Goal: Obtain resource: Obtain resource

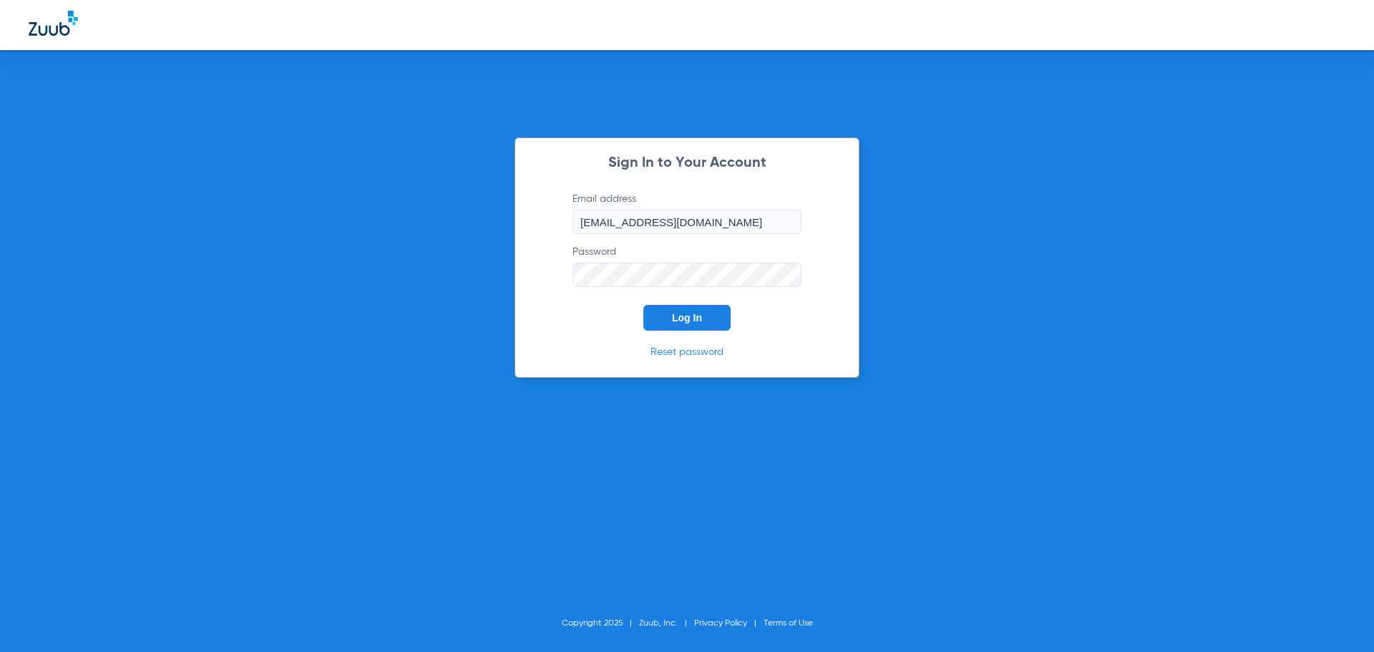
click at [703, 327] on button "Log In" at bounding box center [686, 318] width 87 height 26
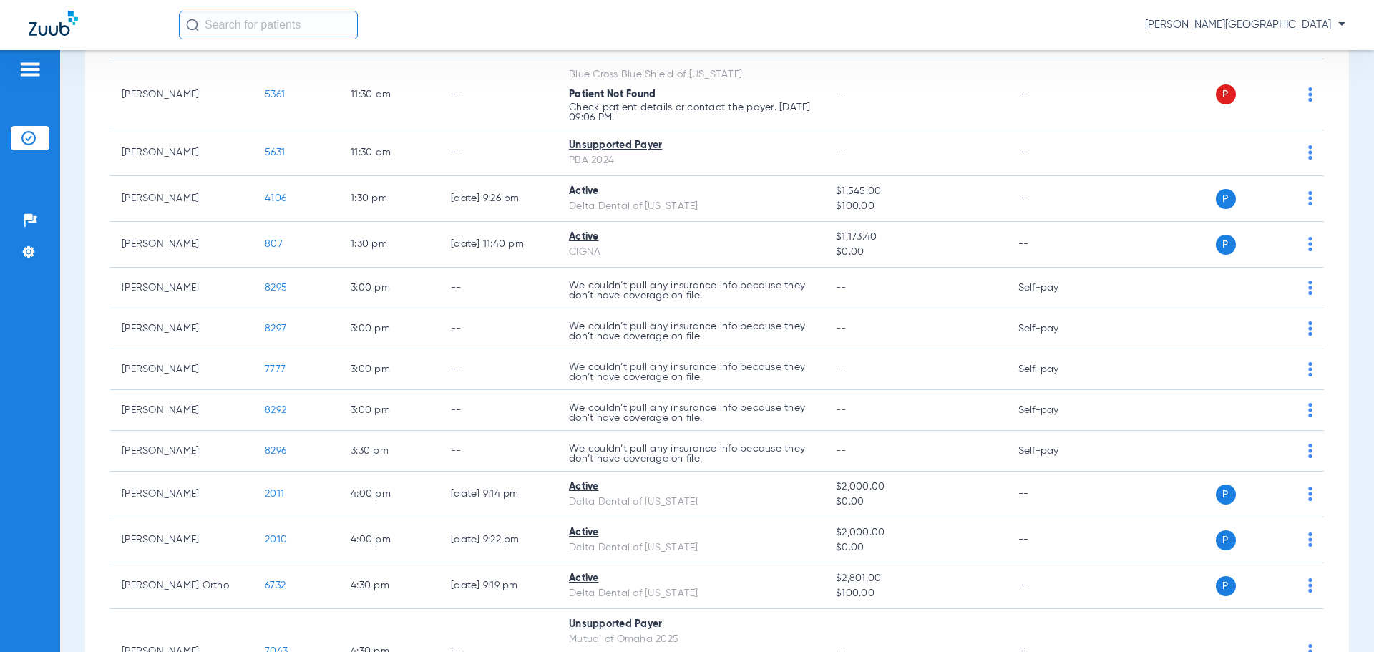
scroll to position [757, 0]
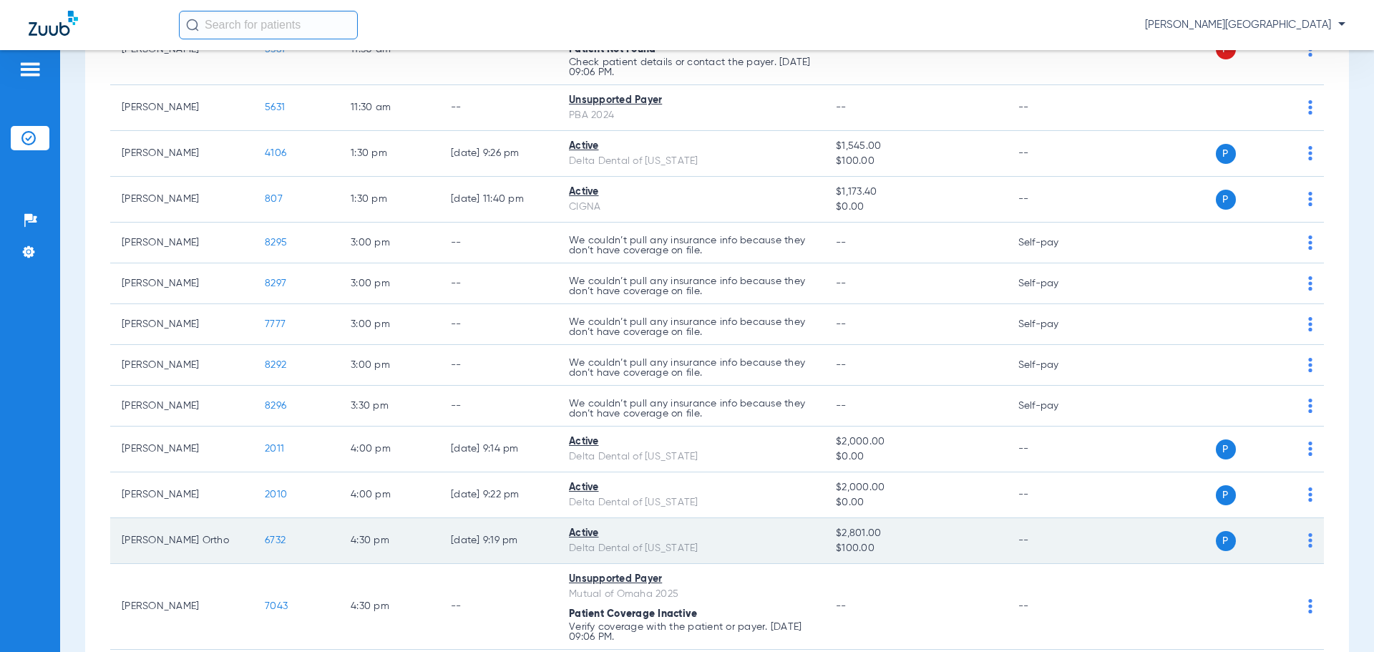
click at [276, 537] on span "6732" at bounding box center [275, 540] width 21 height 10
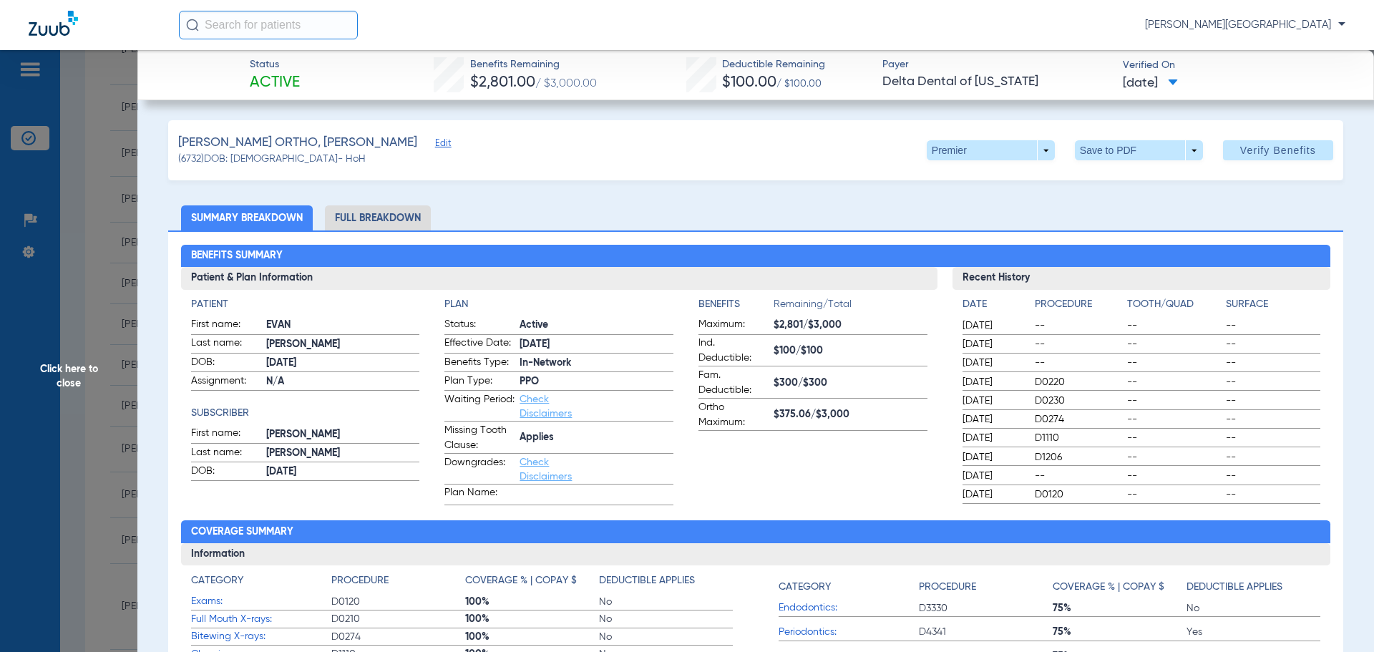
click at [1099, 161] on div "[PERSON_NAME], [PERSON_NAME] Edit (6732) DOB: [DEMOGRAPHIC_DATA] - HoH Premier …" at bounding box center [755, 150] width 1175 height 60
click at [1101, 147] on span at bounding box center [1139, 150] width 128 height 20
click at [1121, 180] on span "Save to PDF" at bounding box center [1133, 179] width 57 height 10
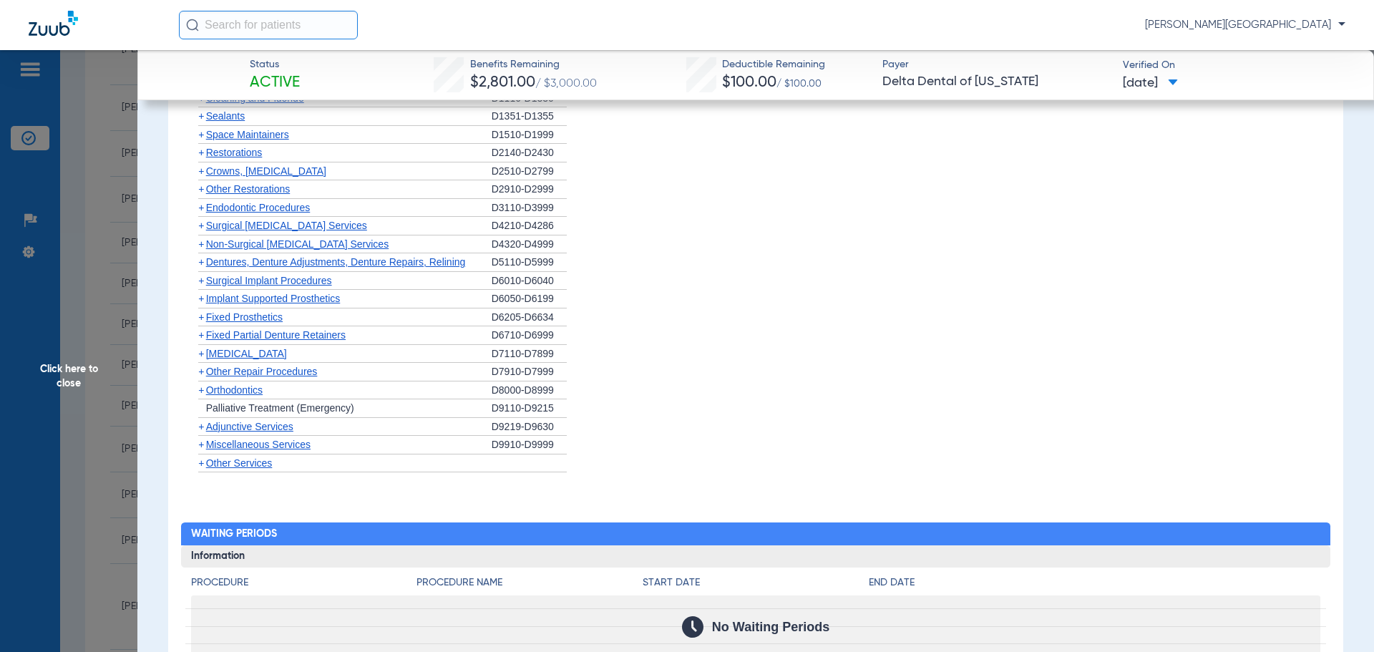
scroll to position [1192, 0]
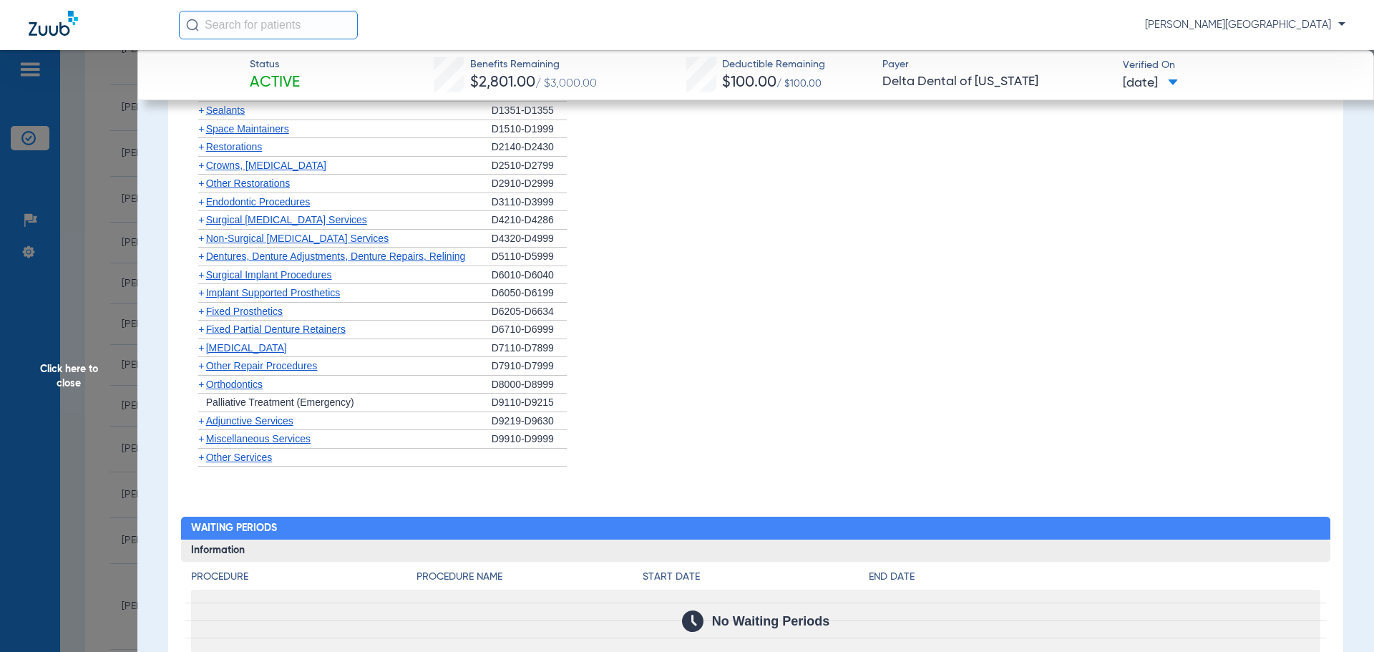
click at [199, 386] on span "+" at bounding box center [201, 384] width 6 height 11
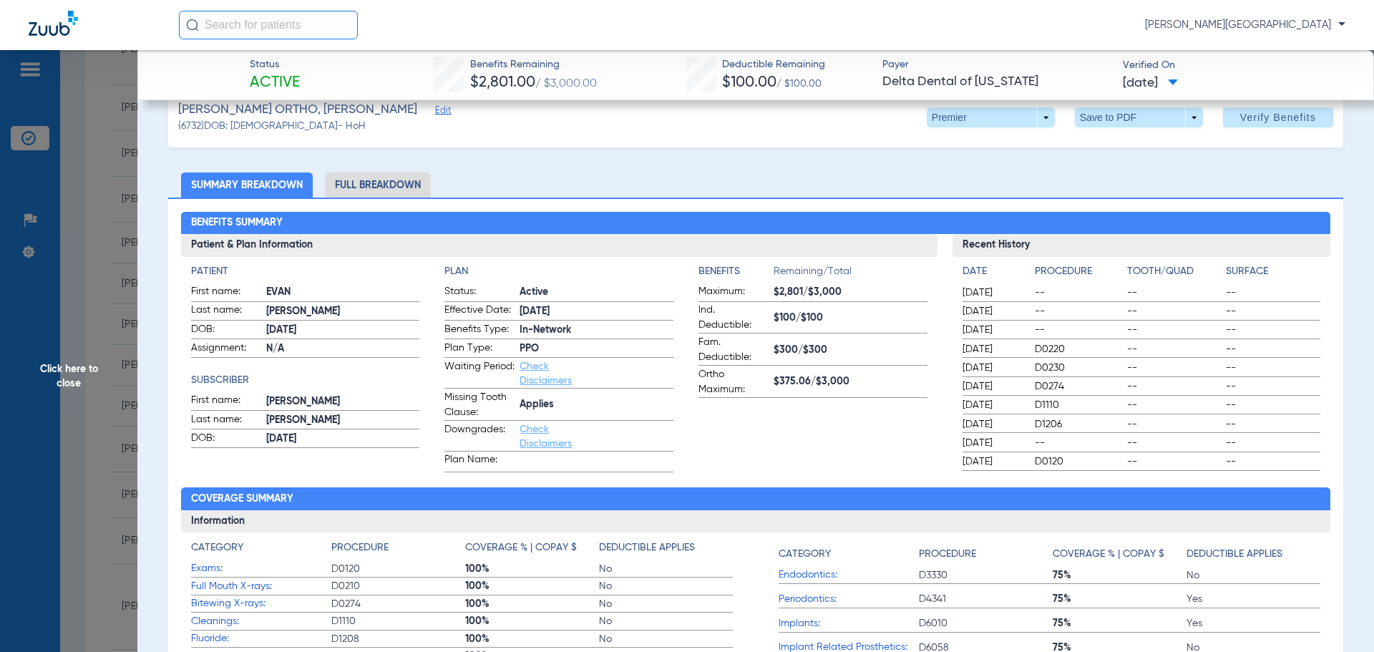
scroll to position [0, 0]
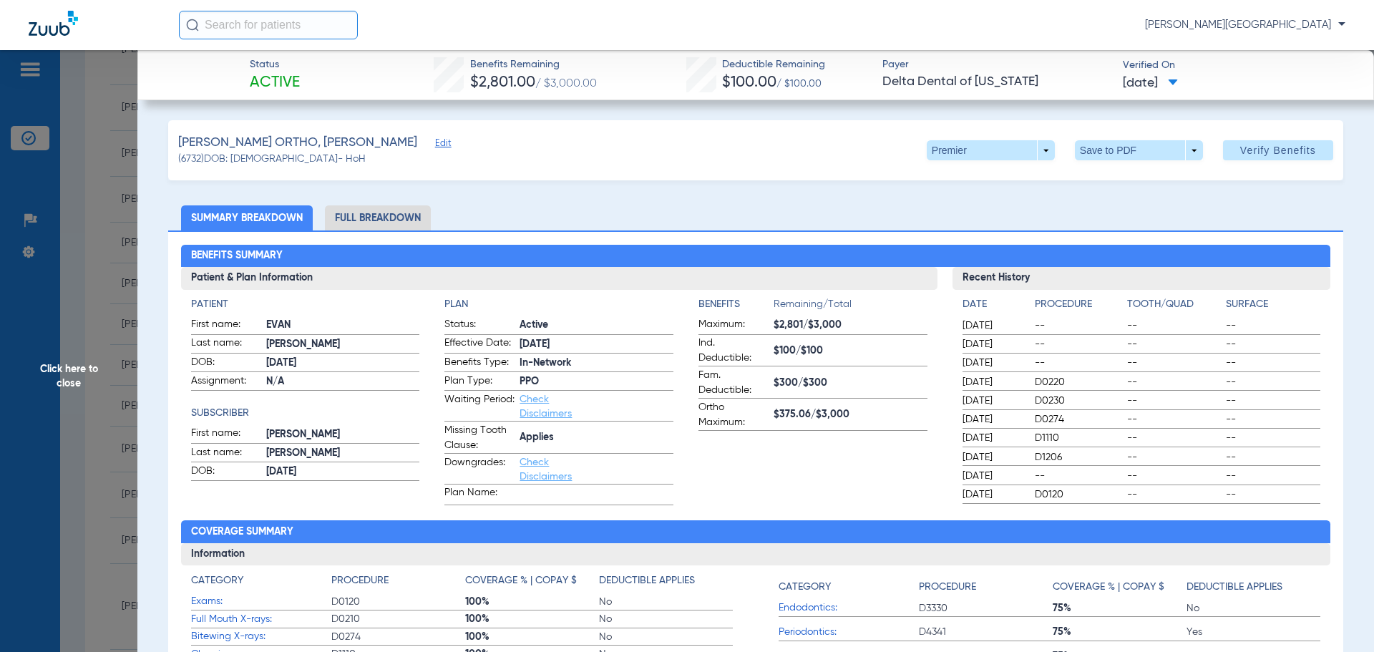
click at [364, 218] on li "Full Breakdown" at bounding box center [378, 217] width 106 height 25
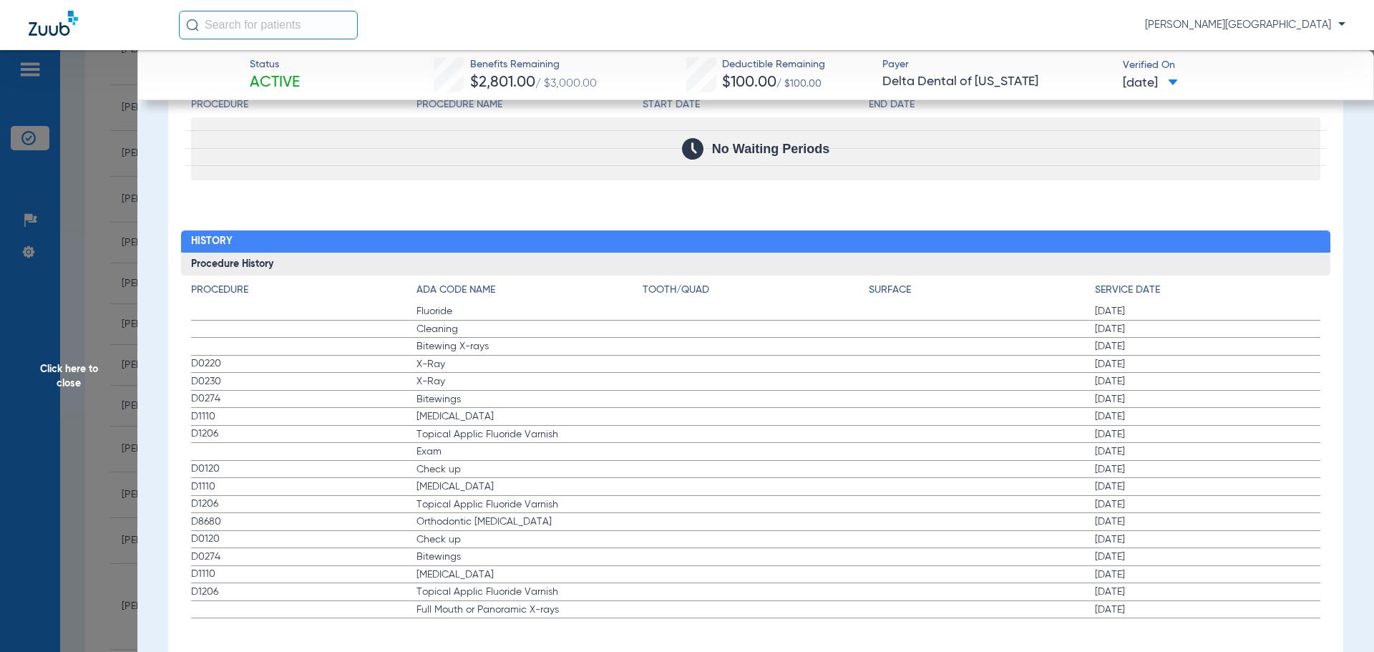
scroll to position [1957, 0]
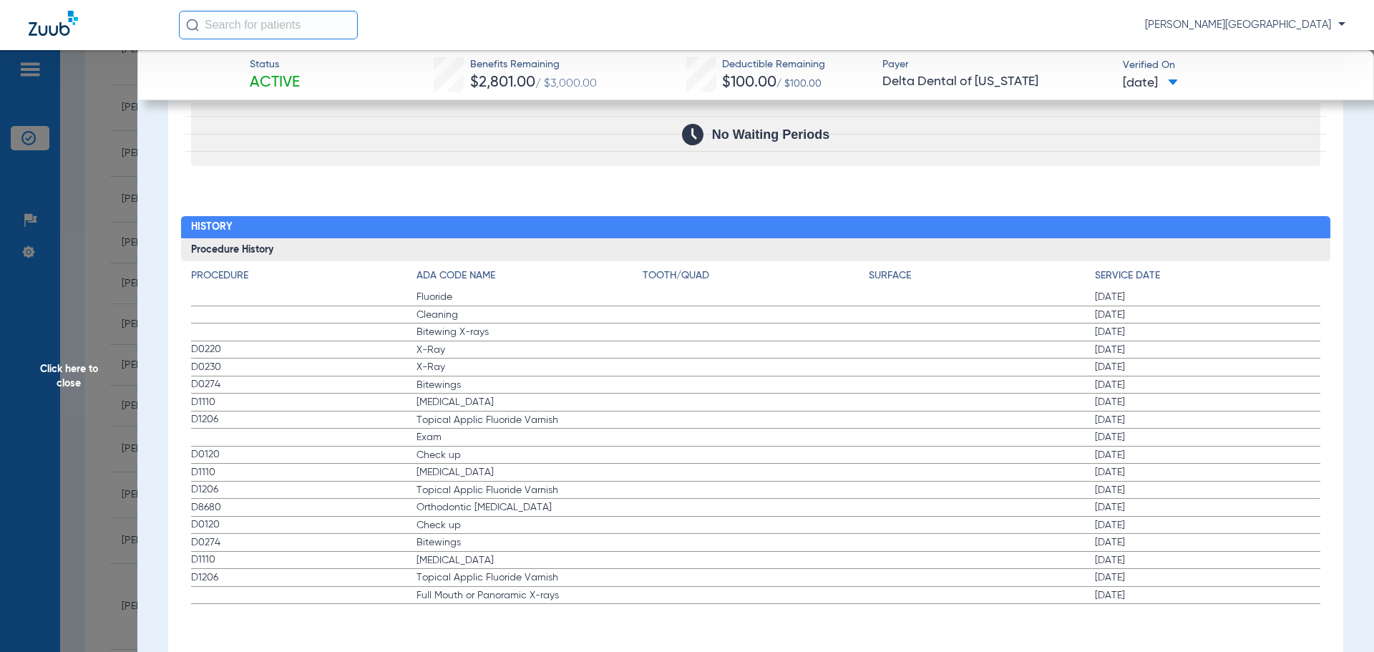
click at [210, 506] on span "D8680" at bounding box center [304, 507] width 226 height 15
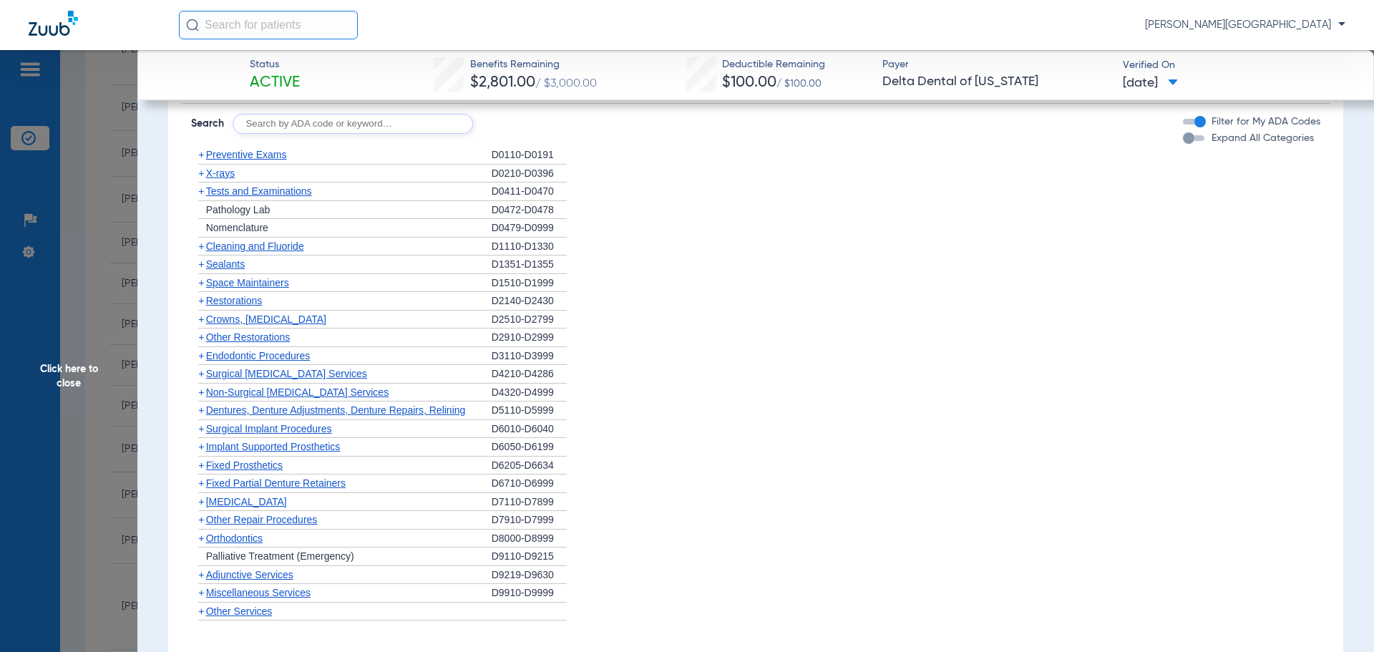
scroll to position [1321, 0]
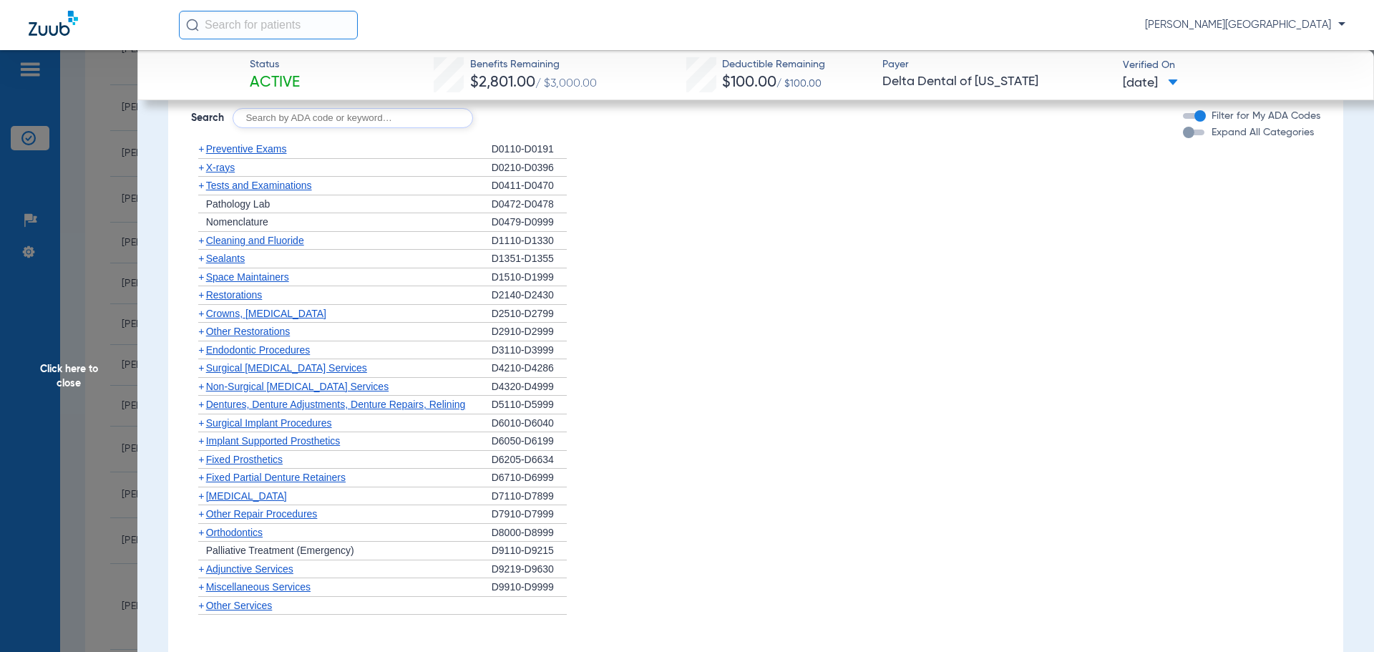
click at [203, 536] on span "+" at bounding box center [201, 532] width 6 height 11
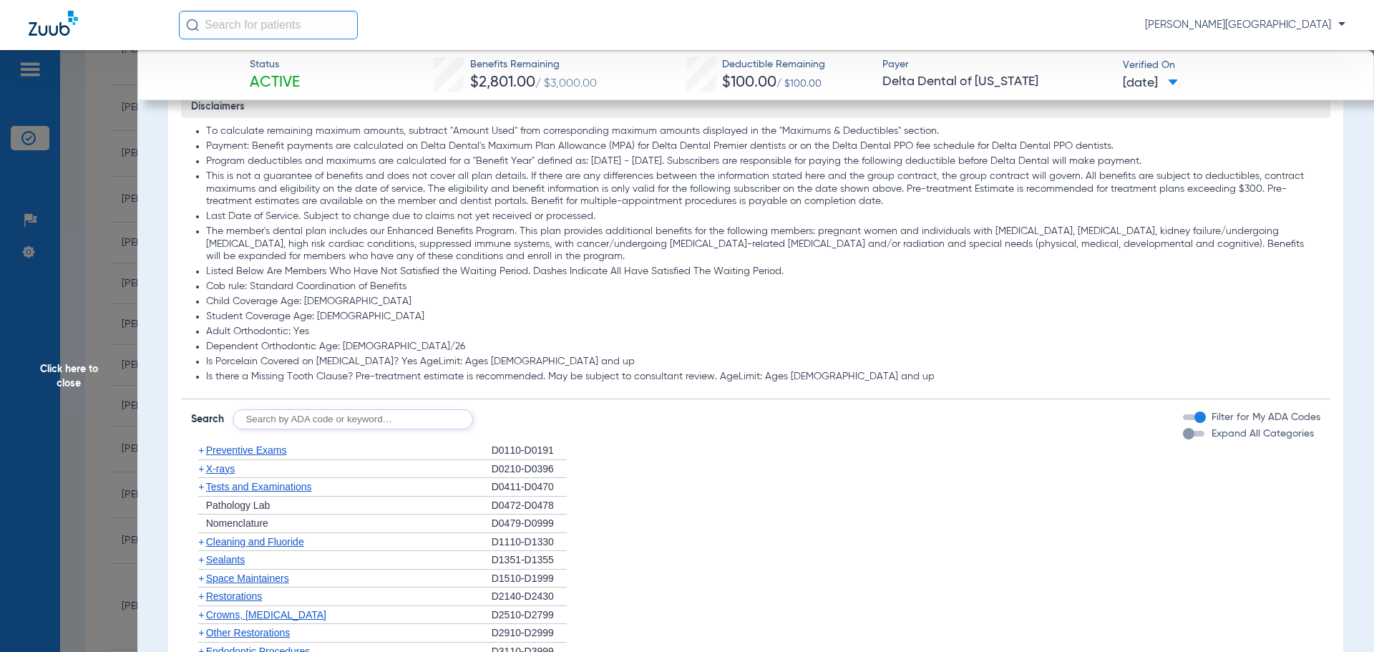
scroll to position [995, 0]
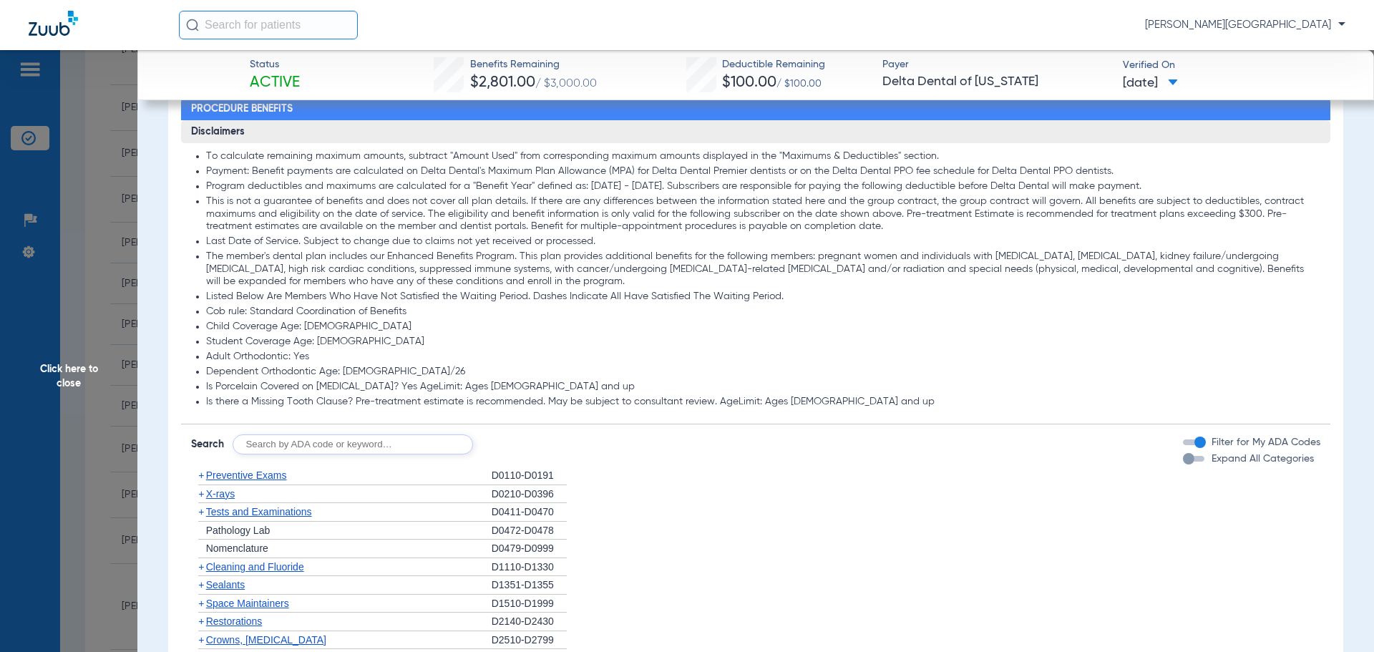
click at [78, 392] on span "Click here to close" at bounding box center [68, 376] width 137 height 652
